Goal: Information Seeking & Learning: Learn about a topic

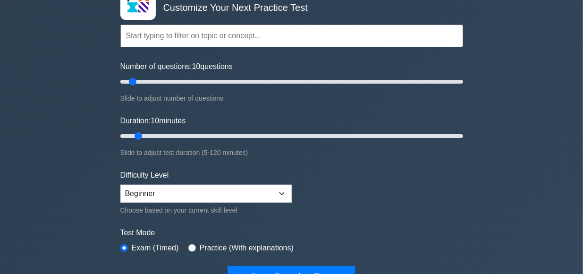
scroll to position [49, 0]
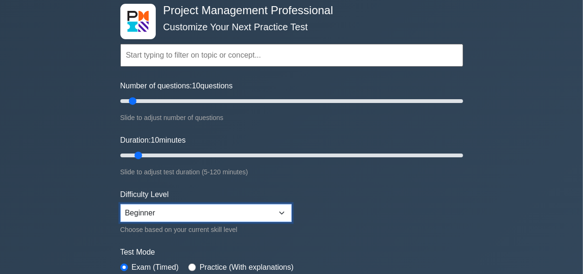
click at [120, 204] on select "Beginner Intermediate Expert" at bounding box center [205, 213] width 171 height 18
select select "intermediate"
click option "Intermediate" at bounding box center [0, 0] width 0 height 0
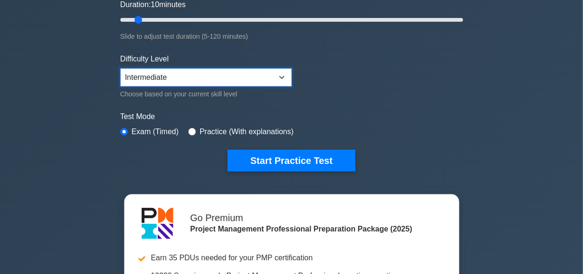
scroll to position [196, 0]
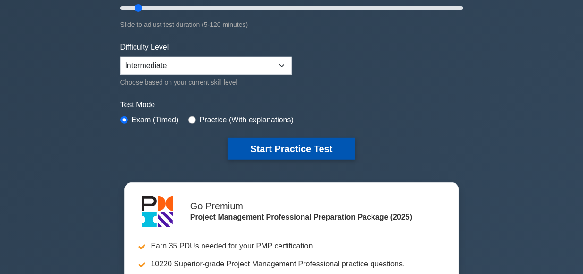
click at [278, 143] on button "Start Practice Test" at bounding box center [290, 149] width 127 height 22
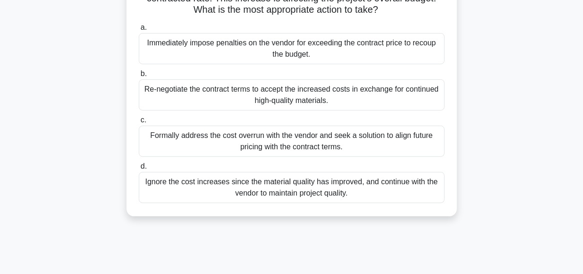
scroll to position [49, 0]
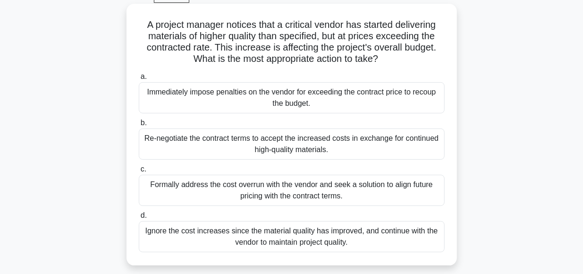
click at [265, 186] on div "Formally address the cost overrun with the vendor and seek a solution to align …" at bounding box center [292, 190] width 306 height 31
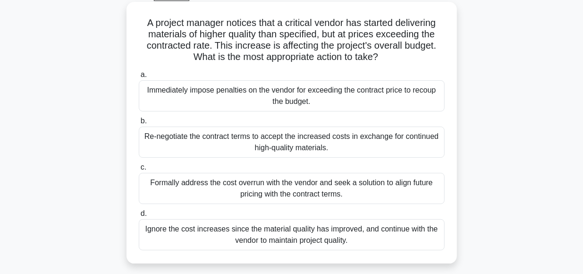
scroll to position [98, 0]
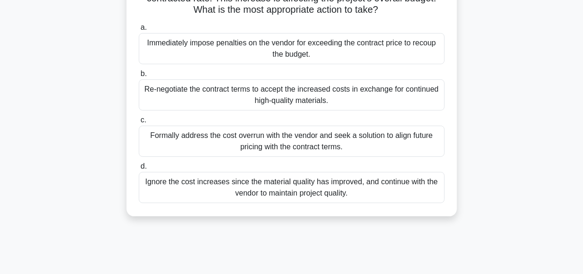
click at [150, 137] on div "Formally address the cost overrun with the vendor and seek a solution to align …" at bounding box center [292, 141] width 306 height 31
click at [139, 123] on input "c. Formally address the cost overrun with the vendor and seek a solution to ali…" at bounding box center [139, 120] width 0 height 6
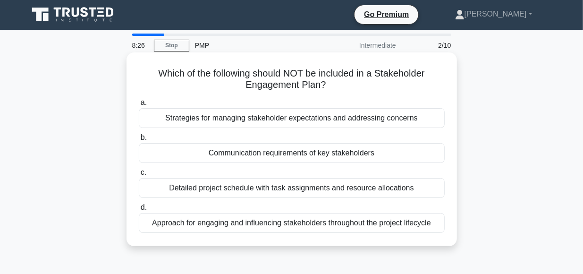
scroll to position [0, 0]
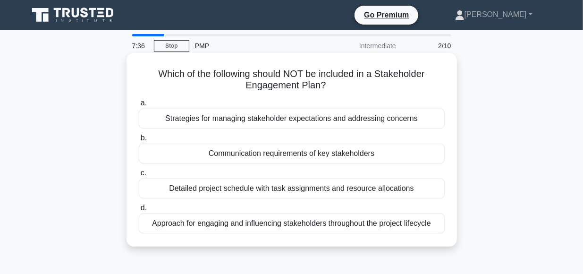
click at [149, 185] on div "Detailed project schedule with task assignments and resource allocations" at bounding box center [292, 188] width 306 height 20
click at [155, 184] on div "Detailed project schedule with task assignments and resource allocations" at bounding box center [292, 188] width 306 height 20
click at [139, 176] on input "c. Detailed project schedule with task assignments and resource allocations" at bounding box center [139, 173] width 0 height 6
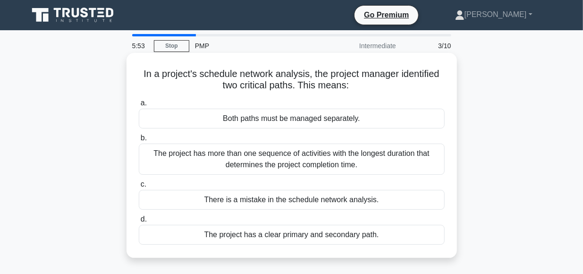
click at [178, 226] on div "The project has a clear primary and secondary path." at bounding box center [292, 235] width 306 height 20
click at [139, 222] on input "d. The project has a clear primary and secondary path." at bounding box center [139, 219] width 0 height 6
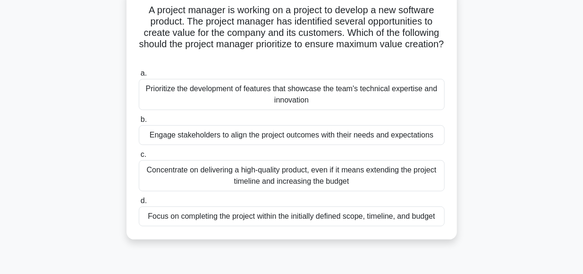
scroll to position [68, 0]
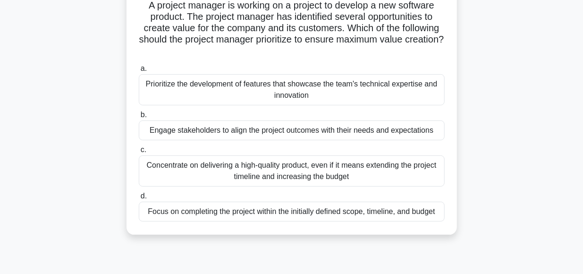
click at [175, 210] on div "Focus on completing the project within the initially defined scope, timeline, a…" at bounding box center [292, 212] width 306 height 20
click at [139, 199] on input "d. Focus on completing the project within the initially defined scope, timeline…" at bounding box center [139, 196] width 0 height 6
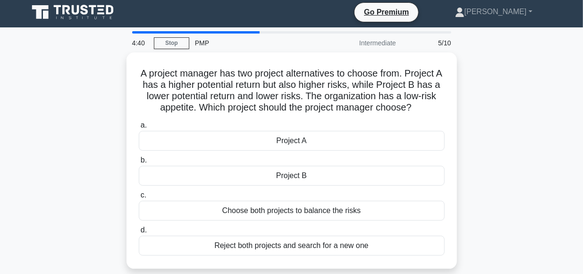
scroll to position [2, 0]
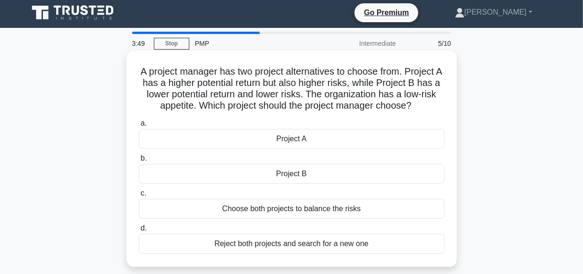
click at [229, 176] on div "Project B" at bounding box center [292, 174] width 306 height 20
click at [139, 161] on input "b. Project B" at bounding box center [139, 158] width 0 height 6
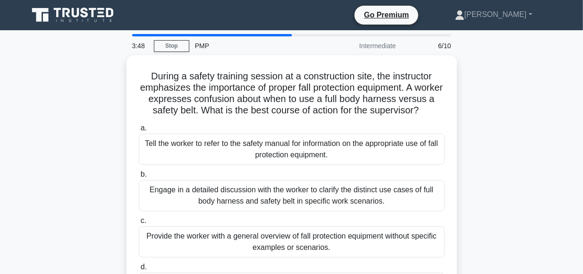
scroll to position [0, 0]
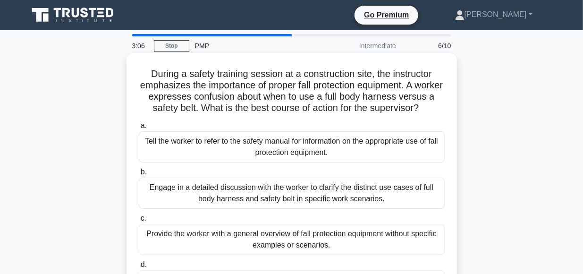
click at [236, 234] on div "Provide the worker with a general overview of fall protection equipment without…" at bounding box center [292, 239] width 306 height 31
click at [139, 221] on input "c. Provide the worker with a general overview of fall protection equipment with…" at bounding box center [139, 218] width 0 height 6
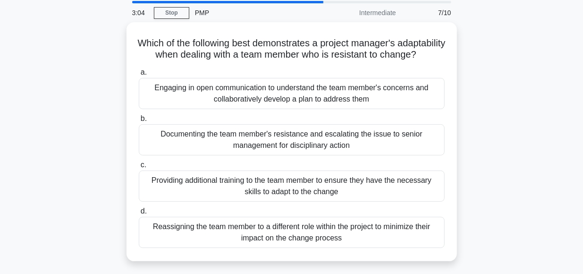
scroll to position [33, 0]
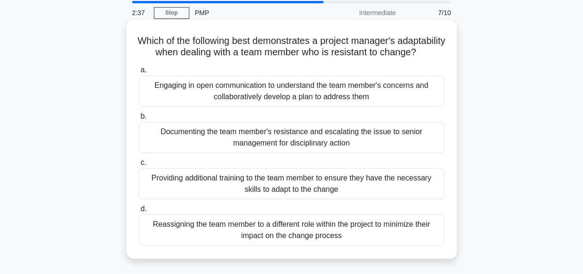
click at [197, 106] on div "Engaging in open communication to understand the team member's concerns and col…" at bounding box center [292, 91] width 306 height 31
click at [139, 73] on input "a. Engaging in open communication to understand the team member's concerns and …" at bounding box center [139, 70] width 0 height 6
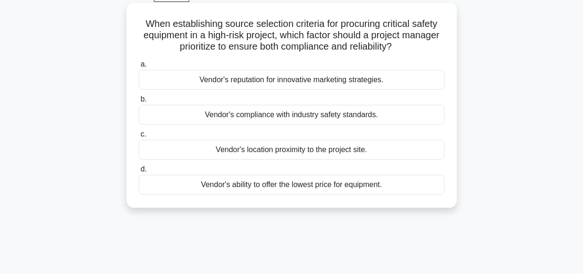
scroll to position [50, 0]
click at [283, 84] on div "Vendor's reputation for innovative marketing strategies." at bounding box center [292, 80] width 306 height 20
click at [139, 67] on input "a. Vendor's reputation for innovative marketing strategies." at bounding box center [139, 64] width 0 height 6
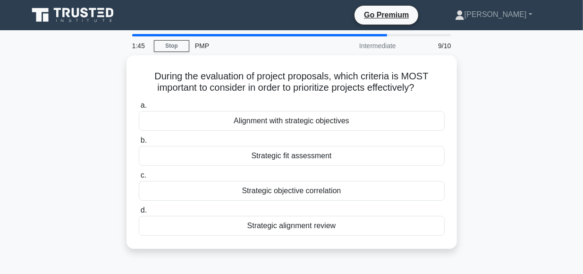
scroll to position [0, 0]
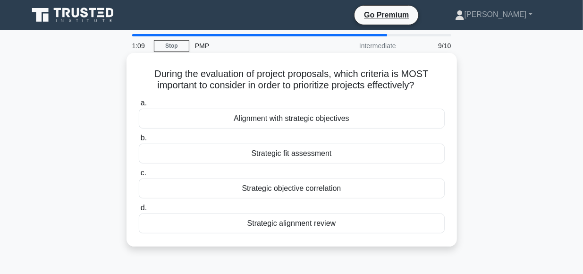
click at [283, 121] on div "Alignment with strategic objectives" at bounding box center [292, 119] width 306 height 20
click at [139, 106] on input "a. Alignment with strategic objectives" at bounding box center [139, 103] width 0 height 6
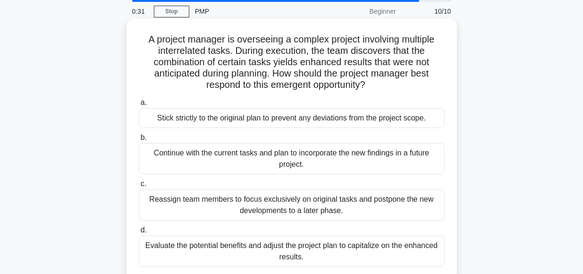
scroll to position [35, 0]
click at [210, 246] on div "Evaluate the potential benefits and adjust the project plan to capitalize on th…" at bounding box center [292, 250] width 306 height 31
click at [139, 233] on input "d. Evaluate the potential benefits and adjust the project plan to capitalize on…" at bounding box center [139, 230] width 0 height 6
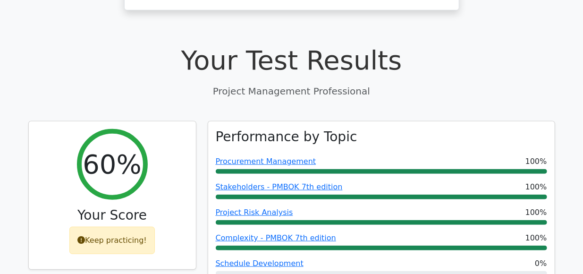
scroll to position [276, 0]
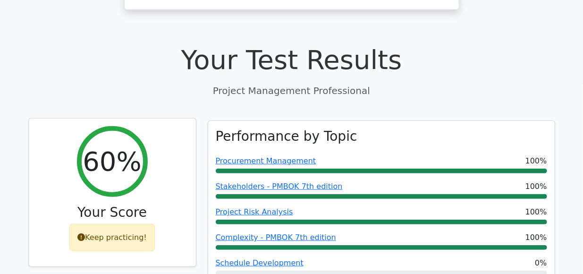
click at [170, 204] on h3 "Your Score" at bounding box center [112, 212] width 152 height 16
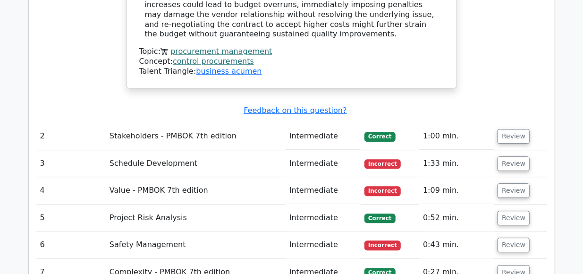
scroll to position [1184, 0]
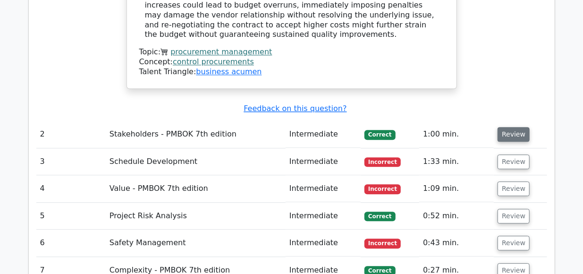
click at [508, 127] on button "Review" at bounding box center [513, 134] width 32 height 15
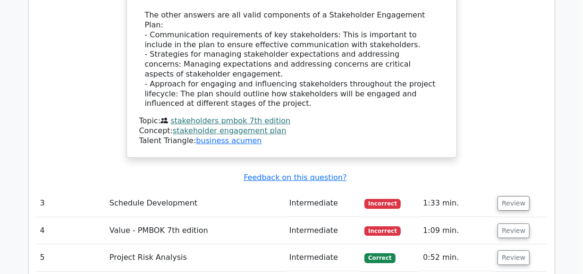
scroll to position [1611, 0]
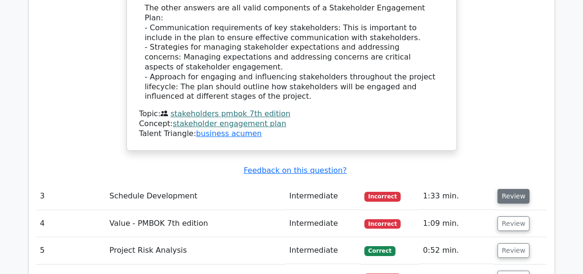
click at [506, 189] on button "Review" at bounding box center [513, 196] width 32 height 15
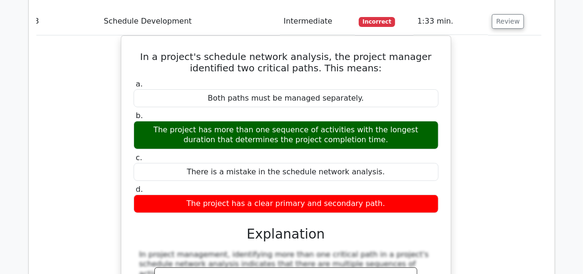
scroll to position [0, 0]
